Goal: Use online tool/utility: Utilize a website feature to perform a specific function

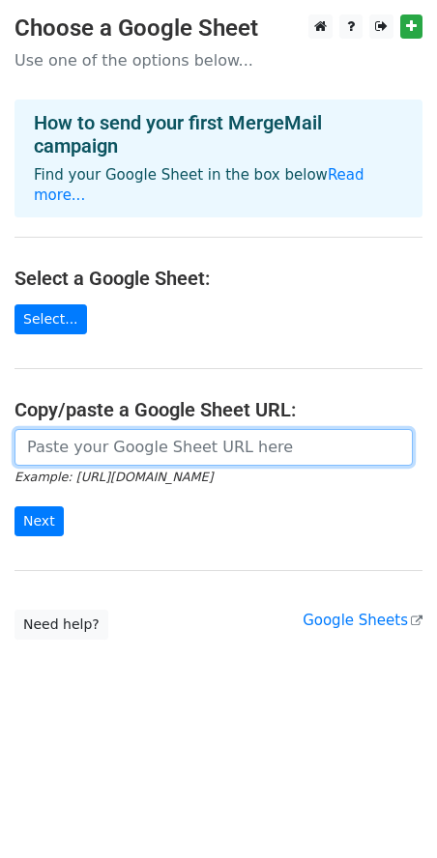
click at [171, 429] on input "url" at bounding box center [213, 447] width 398 height 37
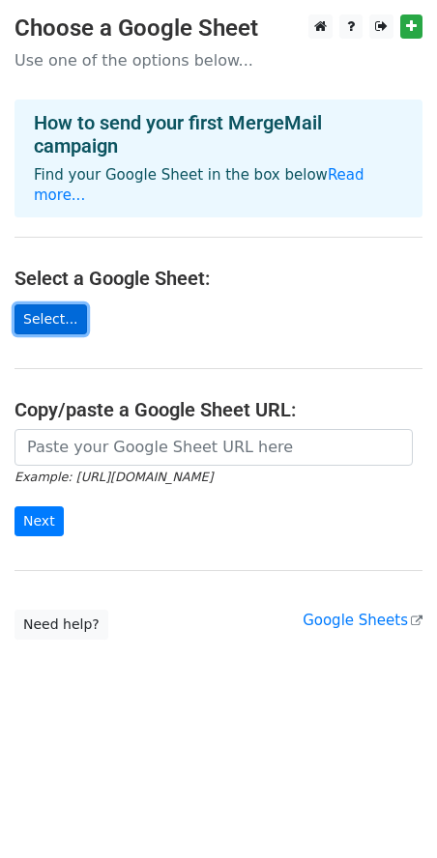
click at [59, 304] on link "Select..." at bounding box center [50, 319] width 72 height 30
click at [43, 305] on link "Select..." at bounding box center [50, 319] width 72 height 30
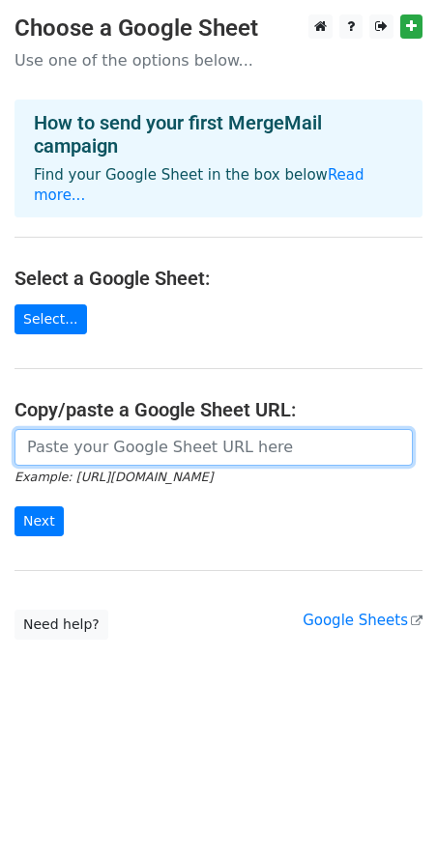
click at [61, 429] on input "url" at bounding box center [213, 447] width 398 height 37
paste input "https://excel.cloud.microsoft/open/onedrive/?docId=6837767C2A1238CF%21s4d781386…"
type input "https://excel.cloud.microsoft/open/onedrive/?docId=6837767C2A1238CF%21s4d781386…"
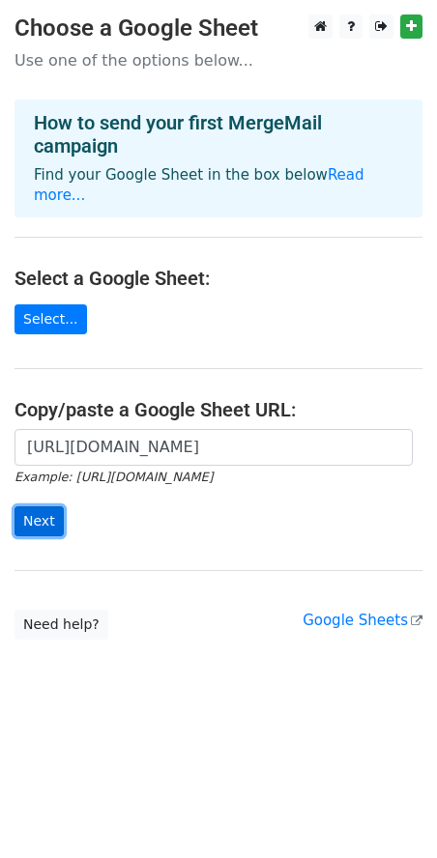
click at [36, 506] on input "Next" at bounding box center [38, 521] width 49 height 30
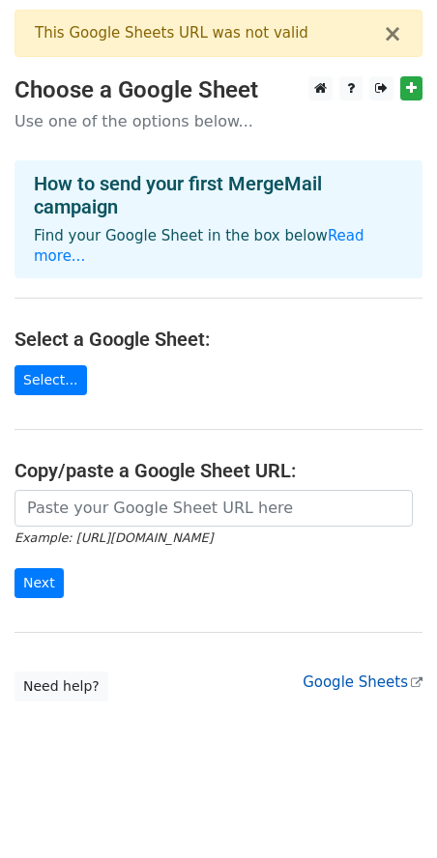
click at [349, 673] on link "Google Sheets" at bounding box center [362, 681] width 120 height 17
click at [39, 365] on link "Select..." at bounding box center [50, 380] width 72 height 30
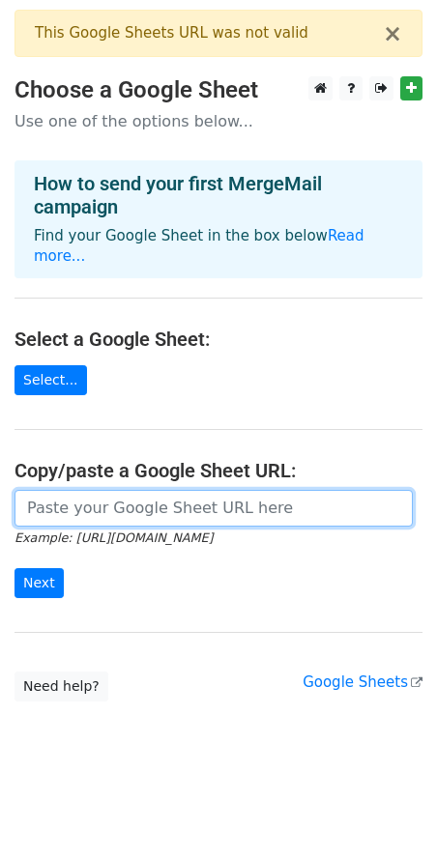
click at [101, 490] on input "url" at bounding box center [213, 508] width 398 height 37
paste input "https://docs.google.com/spreadsheets/d/1vbruxPp8QUE6EyO3uNf2ruo-_TpCxq9esqfdQzP…"
type input "https://docs.google.com/spreadsheets/d/1vbruxPp8QUE6EyO3uNf2ruo-_TpCxq9esqfdQzP…"
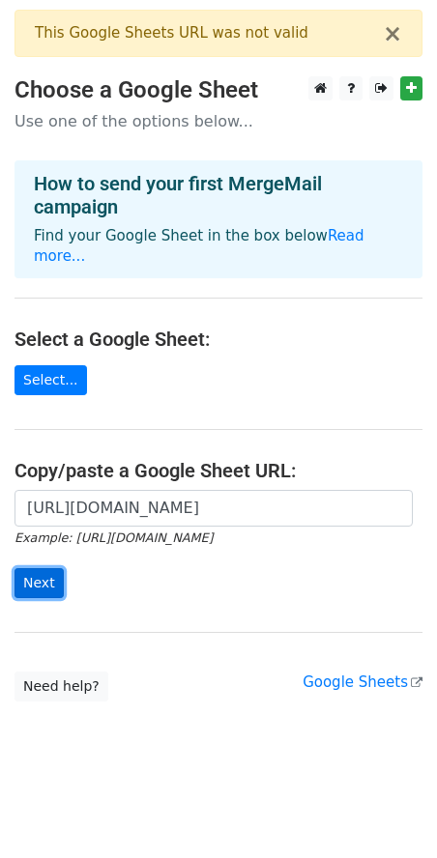
click at [41, 568] on input "Next" at bounding box center [38, 583] width 49 height 30
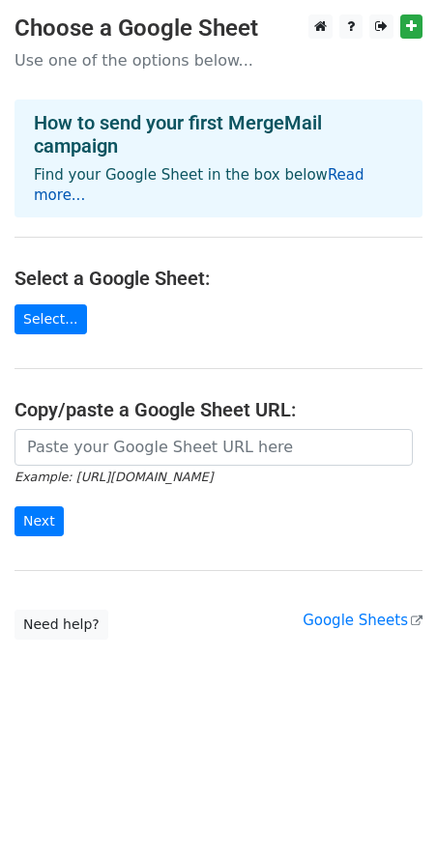
click at [348, 180] on link "Read more..." at bounding box center [199, 185] width 330 height 38
click at [38, 304] on link "Select..." at bounding box center [50, 319] width 72 height 30
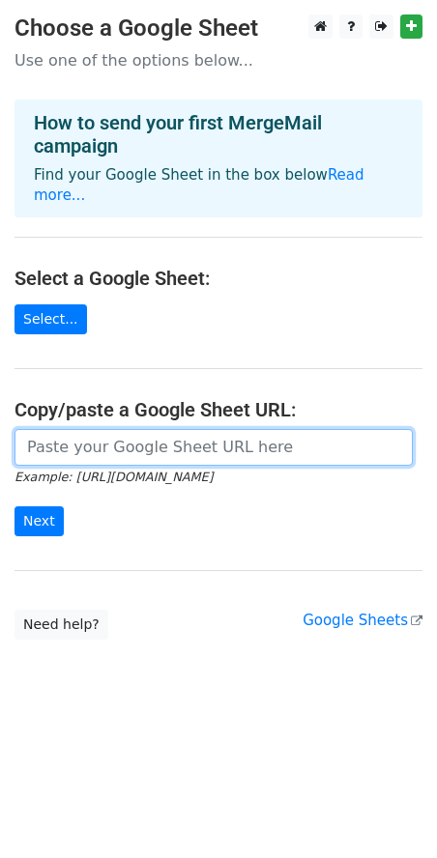
click at [136, 429] on input "url" at bounding box center [213, 447] width 398 height 37
paste input "[URL][DOMAIN_NAME]"
type input "[URL][DOMAIN_NAME]"
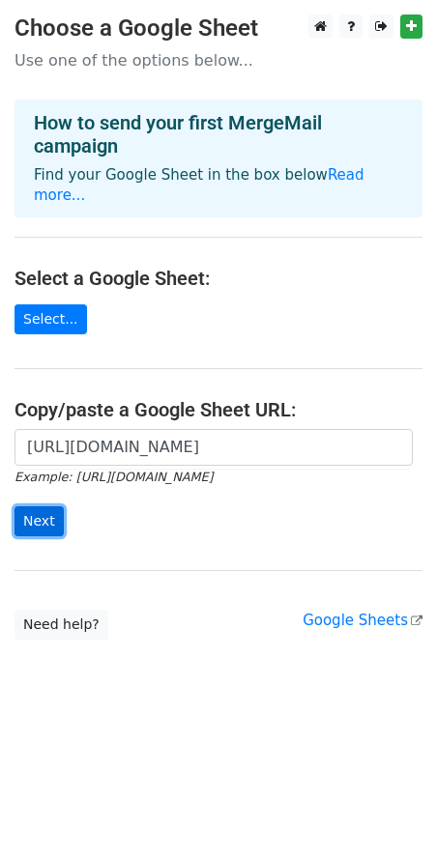
click at [43, 506] on input "Next" at bounding box center [38, 521] width 49 height 30
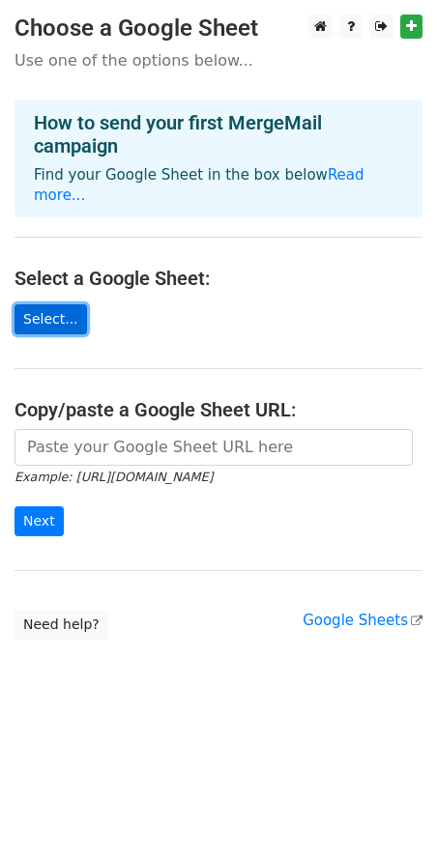
click at [46, 304] on link "Select..." at bounding box center [50, 319] width 72 height 30
click at [43, 314] on main "Choose a Google Sheet Use one of the options below... How to send your first Me…" at bounding box center [218, 326] width 437 height 625
click at [43, 309] on link "Select..." at bounding box center [50, 319] width 72 height 30
click at [68, 304] on link "Select..." at bounding box center [50, 319] width 72 height 30
